Goal: Information Seeking & Learning: Learn about a topic

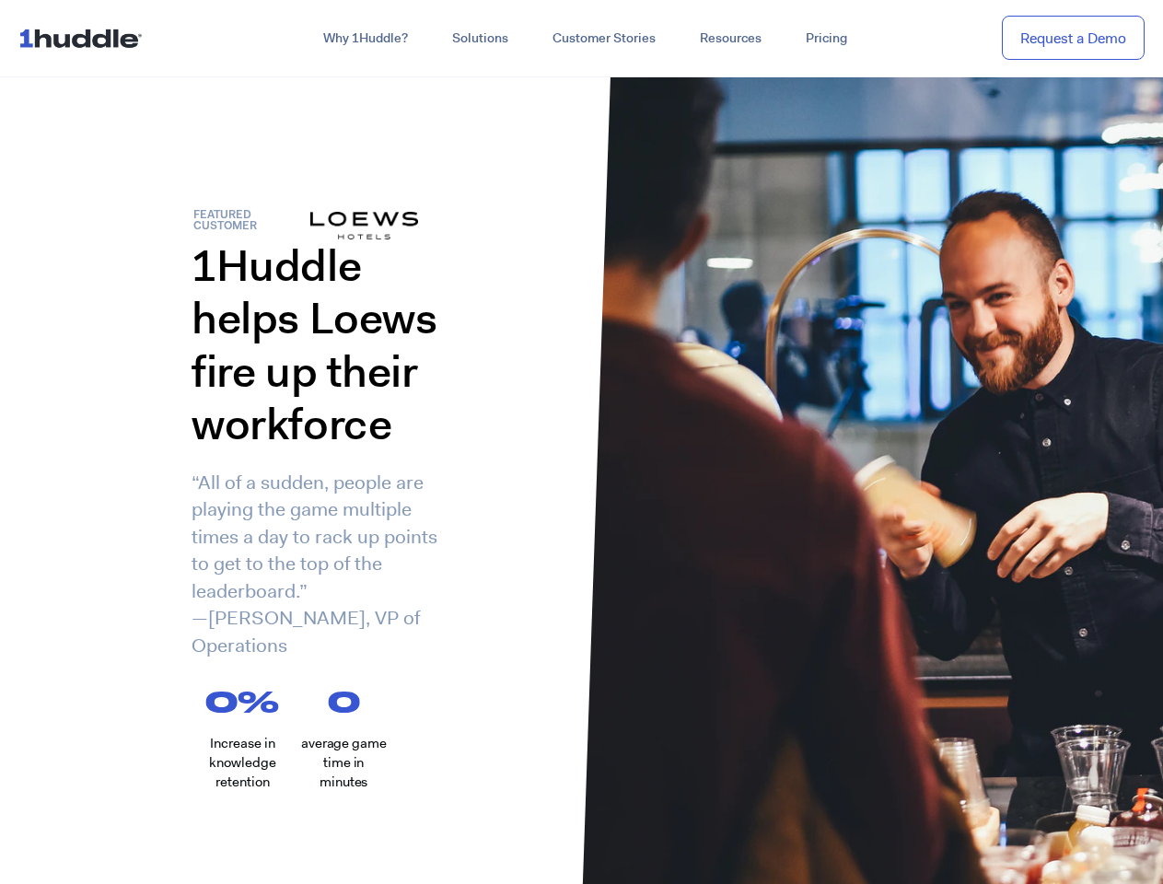
click at [581, 442] on div "1Huddle helps Loews fire up their workforce “All of a sudden, people are playin…" at bounding box center [291, 463] width 582 height 448
click at [364, 39] on link "Why 1Huddle?" at bounding box center [365, 38] width 129 height 33
click at [479, 39] on link "Solutions" at bounding box center [480, 38] width 100 height 33
click at [730, 39] on link "Resources" at bounding box center [731, 38] width 106 height 33
